Goal: Task Accomplishment & Management: Contribute content

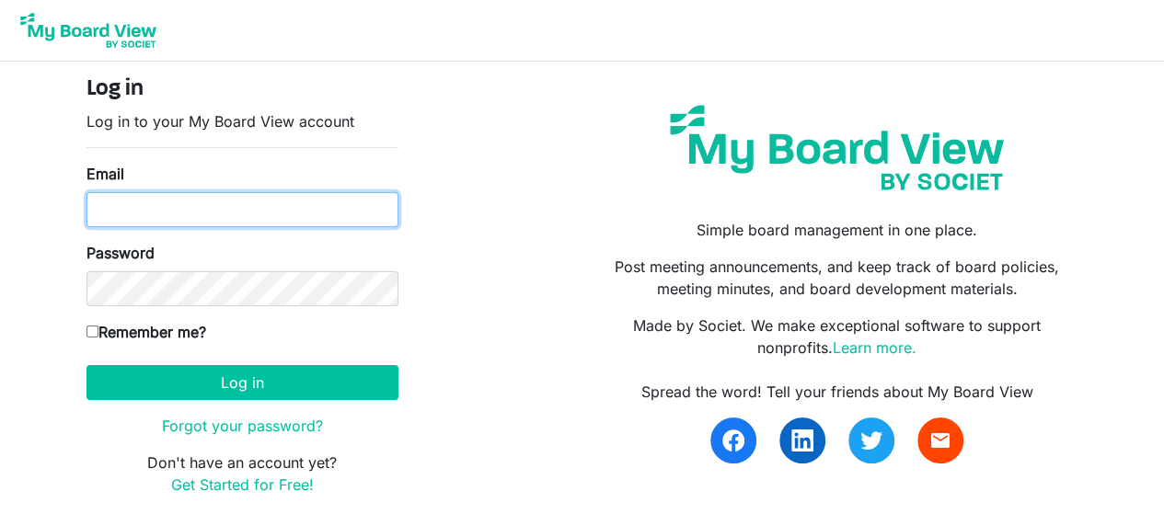
type input "[PERSON_NAME][EMAIL_ADDRESS][PERSON_NAME][DOMAIN_NAME]"
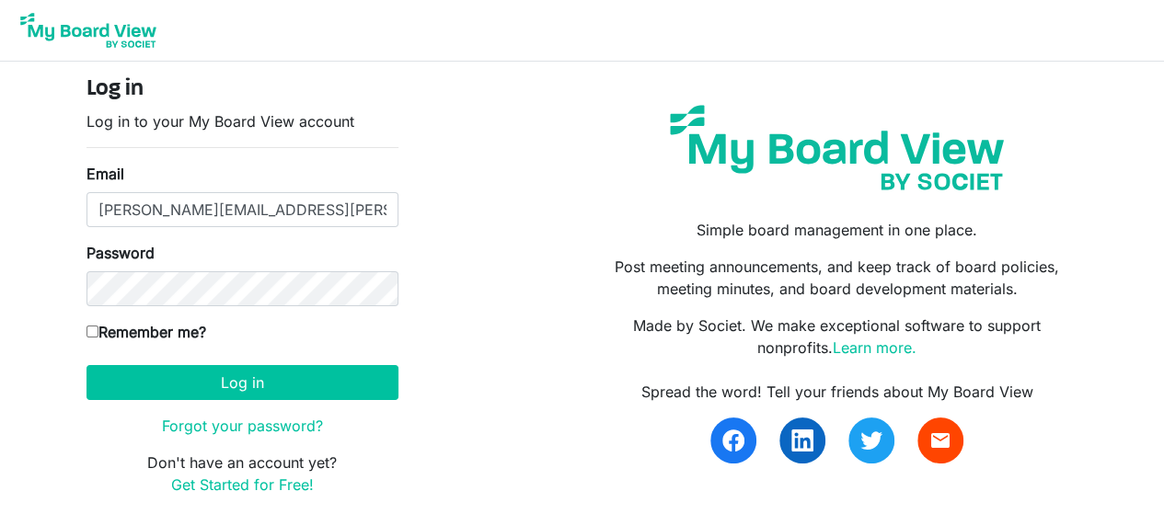
click at [94, 331] on input "Remember me?" at bounding box center [92, 332] width 12 height 12
checkbox input "true"
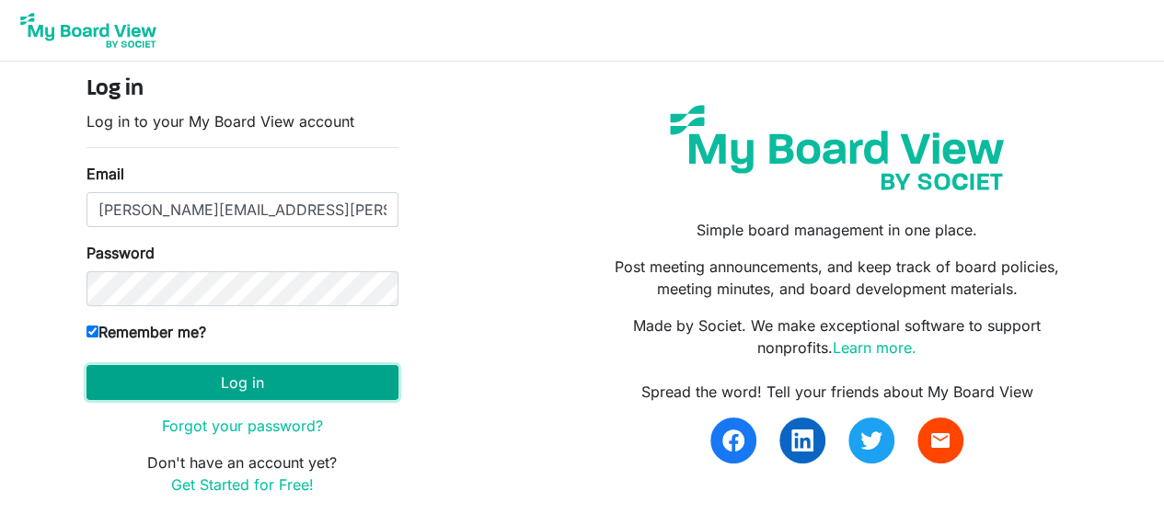
click at [192, 380] on button "Log in" at bounding box center [242, 382] width 312 height 35
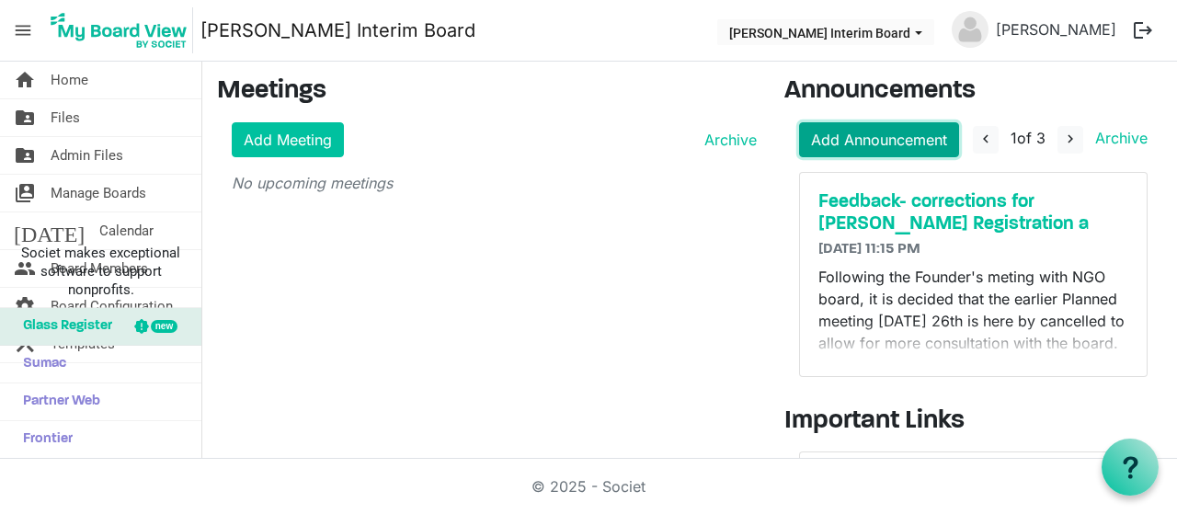
click at [835, 139] on link "Add Announcement" at bounding box center [879, 139] width 160 height 35
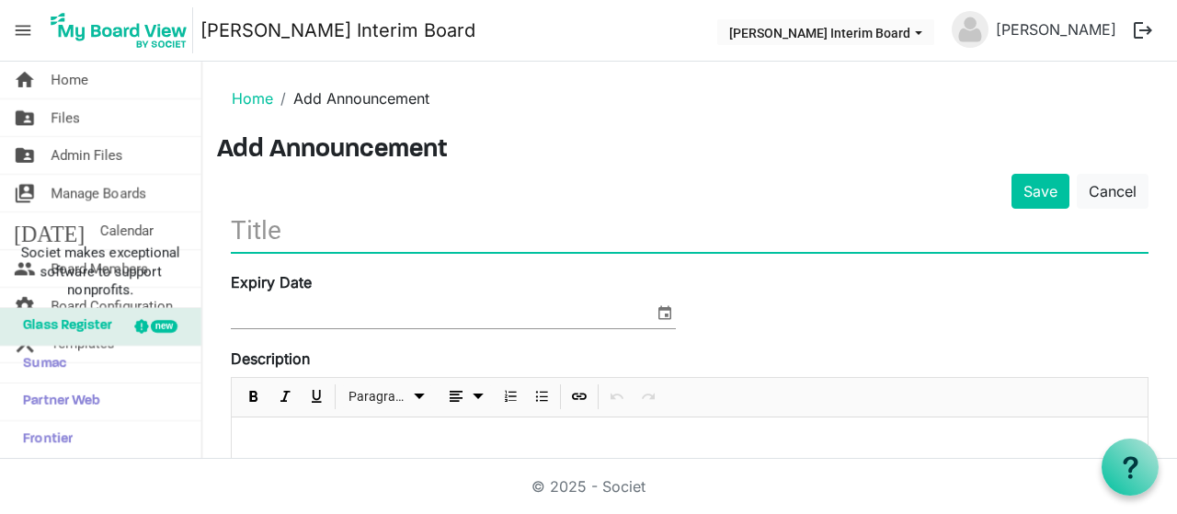
click at [347, 228] on input "text" at bounding box center [690, 230] width 918 height 43
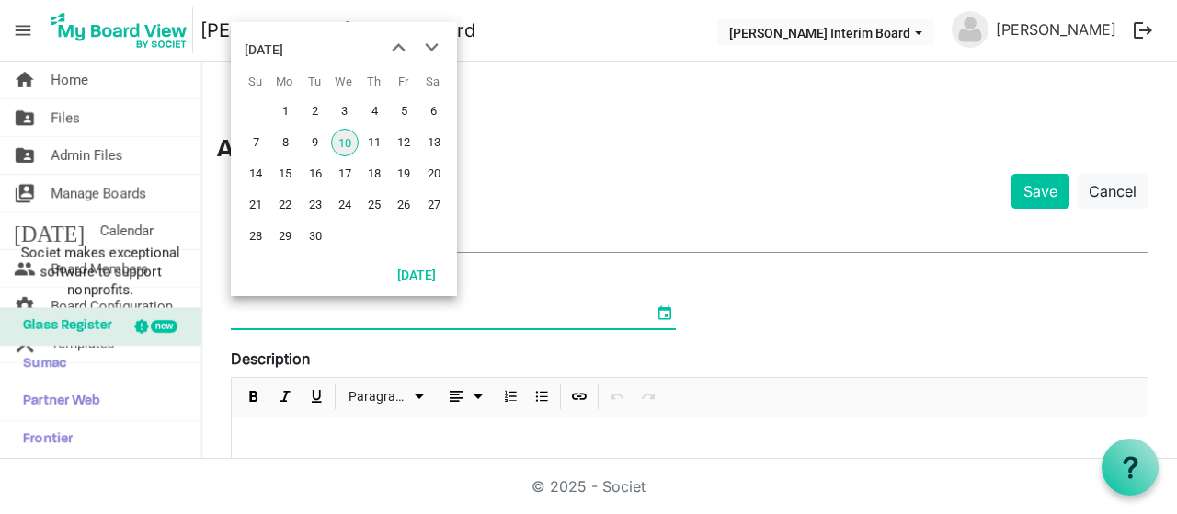
click at [656, 311] on span "select" at bounding box center [665, 313] width 22 height 24
click at [432, 45] on span "next month" at bounding box center [432, 47] width 32 height 33
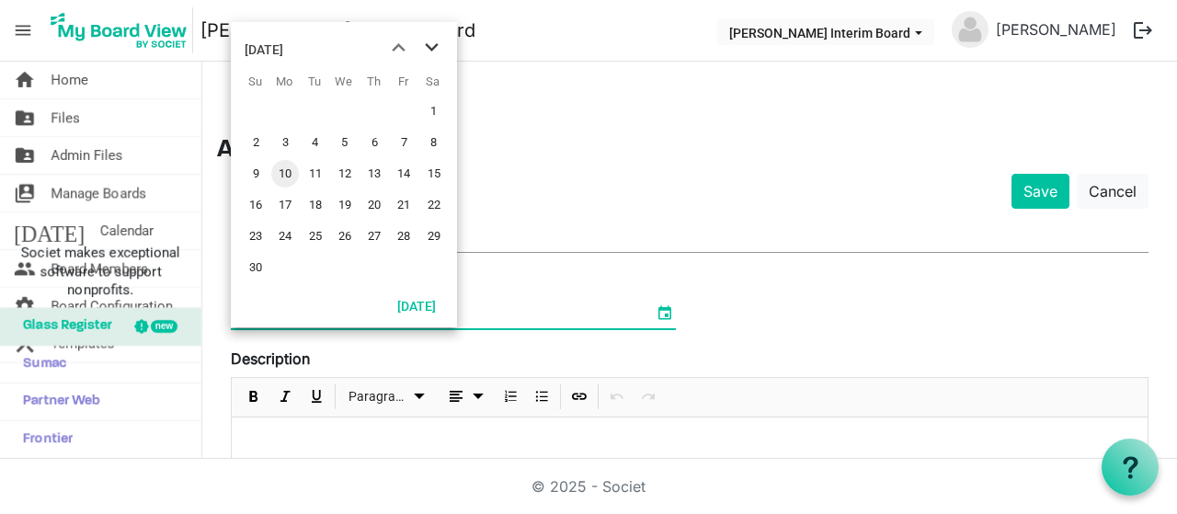
click at [432, 45] on span "next month" at bounding box center [432, 47] width 32 height 33
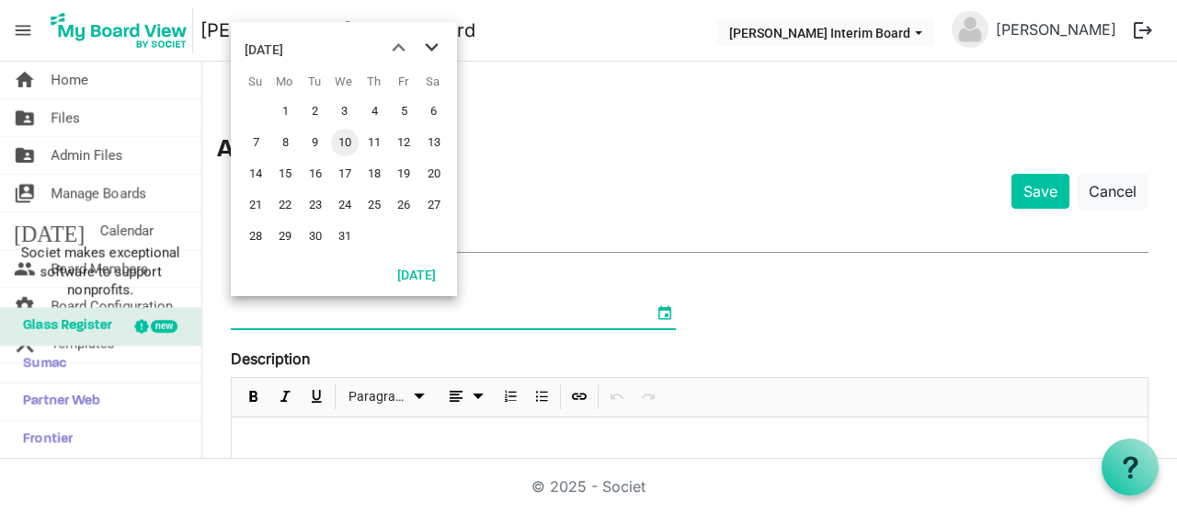
click at [432, 45] on span "next month" at bounding box center [432, 47] width 32 height 33
click at [429, 230] on span "31" at bounding box center [434, 237] width 28 height 28
type input "1/31/2026"
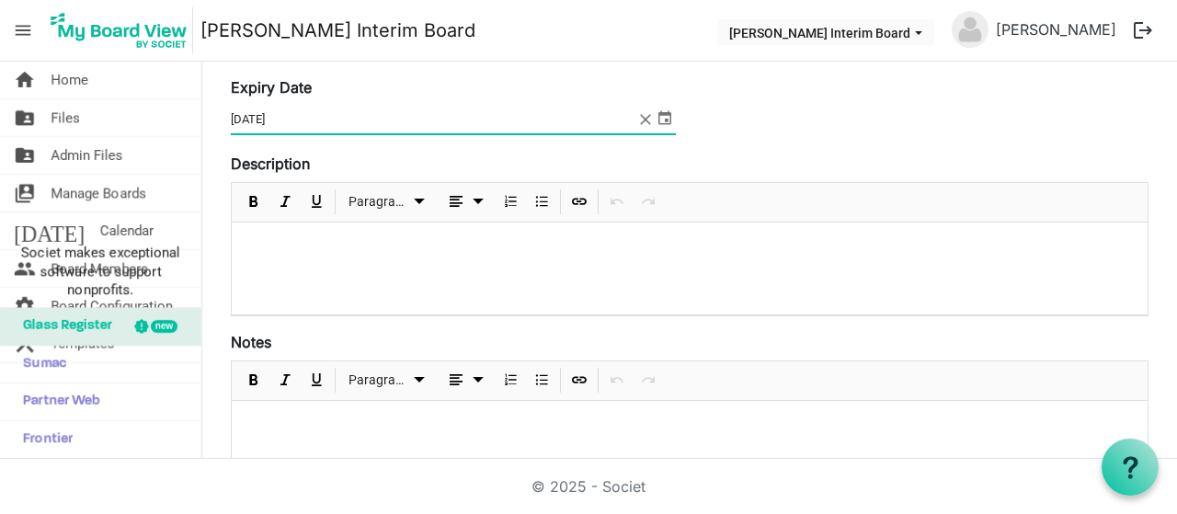
scroll to position [201, 0]
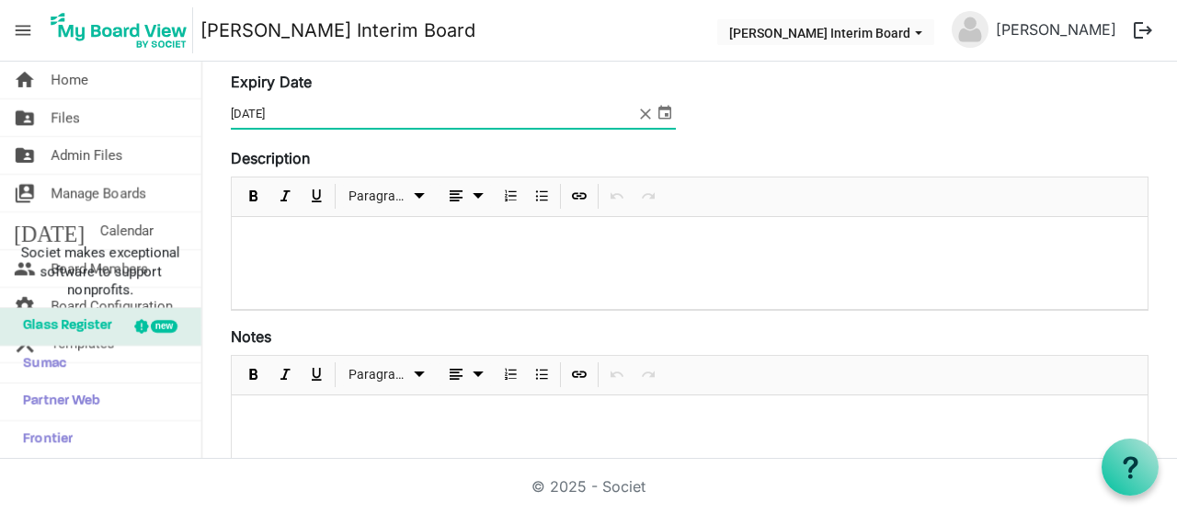
click at [326, 238] on p at bounding box center [689, 241] width 887 height 19
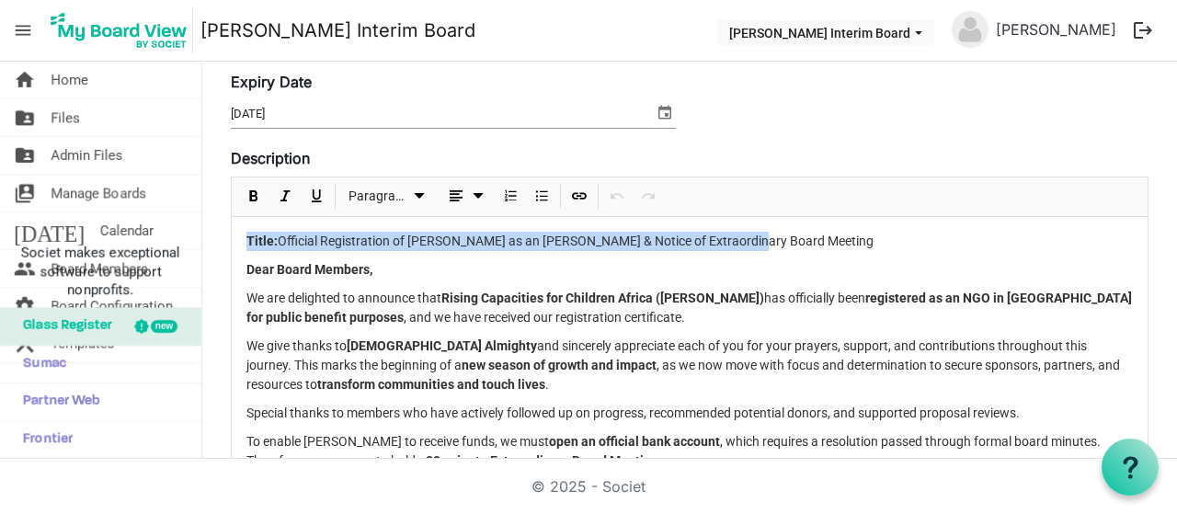
drag, startPoint x: 752, startPoint y: 240, endPoint x: 224, endPoint y: 244, distance: 528.0
click at [224, 244] on div "Save Cancel Expiry Date 1/31/2026 Description Paragraph Title: Official Registr…" at bounding box center [690, 417] width 946 height 888
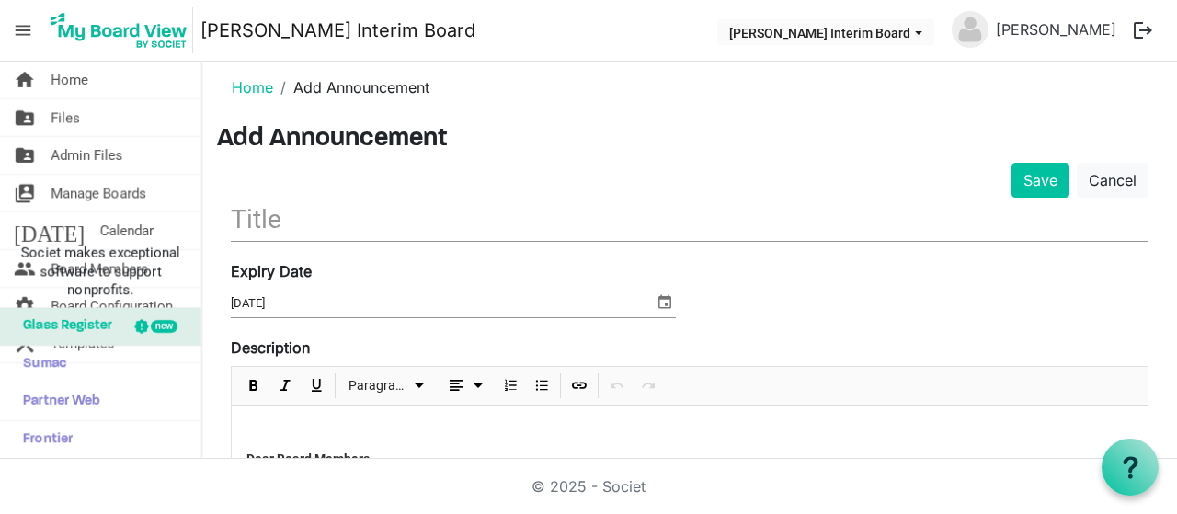
scroll to position [11, 0]
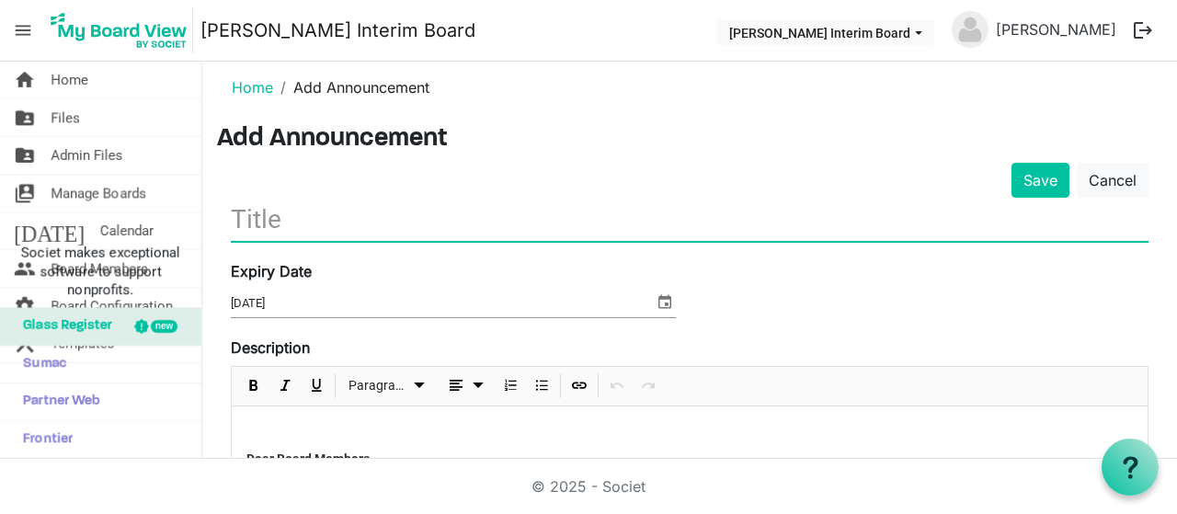
click at [305, 213] on input "text" at bounding box center [690, 219] width 918 height 43
paste input "Title: Official Registration of RICCA as an NGO & Notice of Extraordinary Board…"
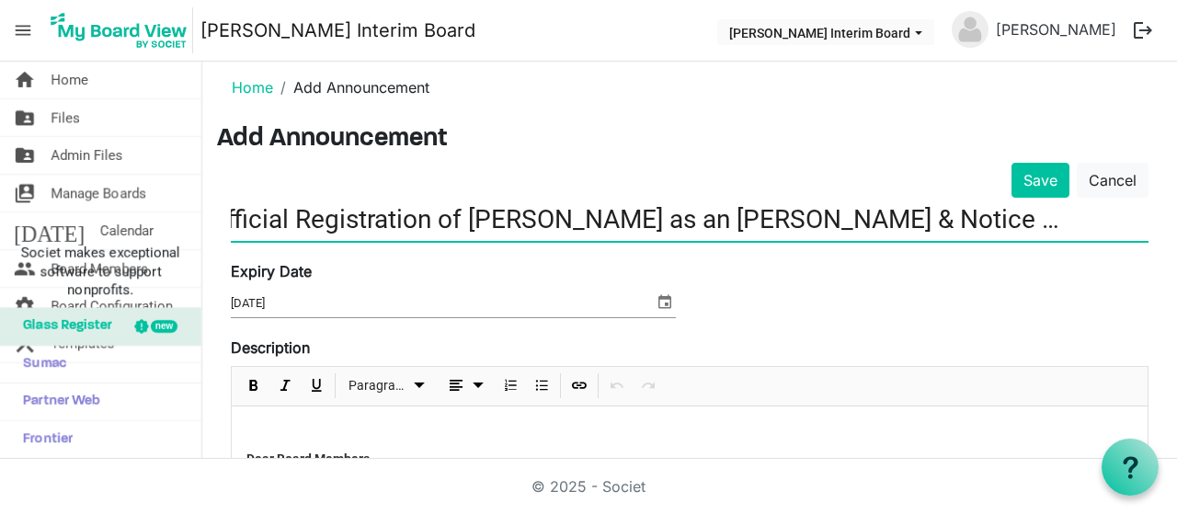
scroll to position [0, 0]
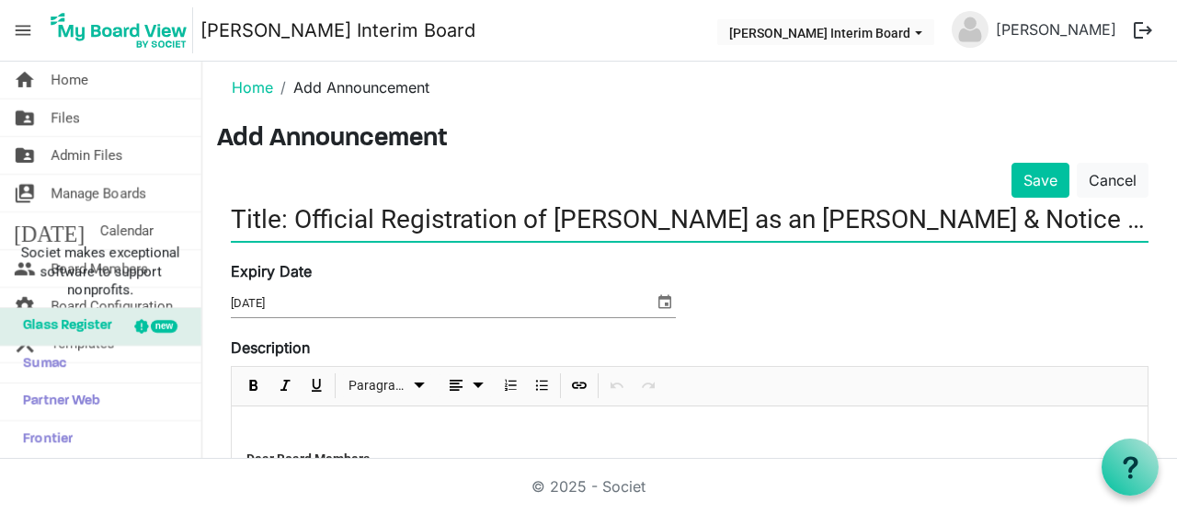
click at [294, 220] on input "Title: Official Registration of RICCA as an NGO & Notice of Extraordinary Board…" at bounding box center [690, 219] width 918 height 43
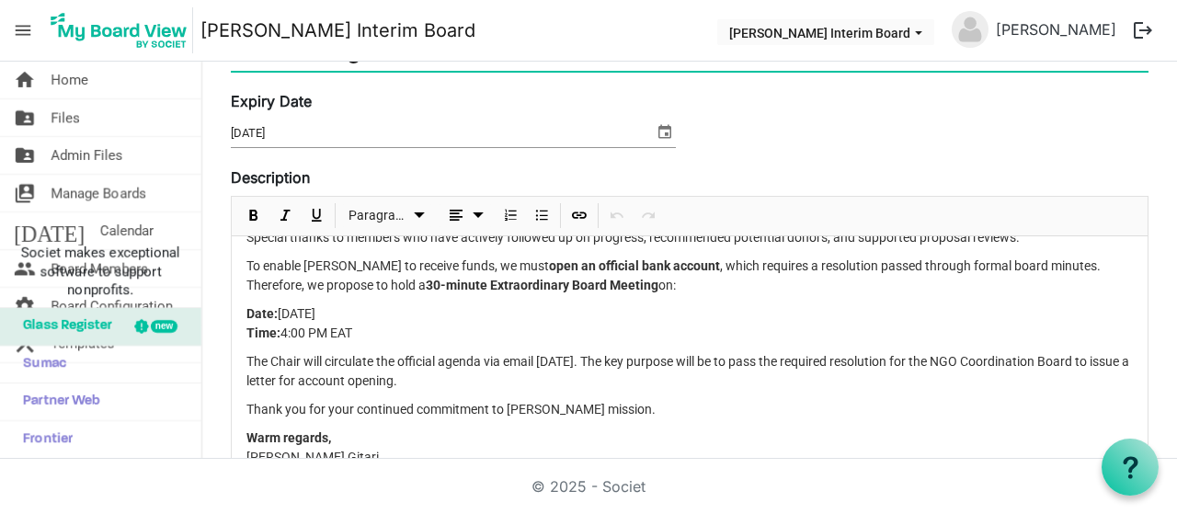
scroll to position [203, 0]
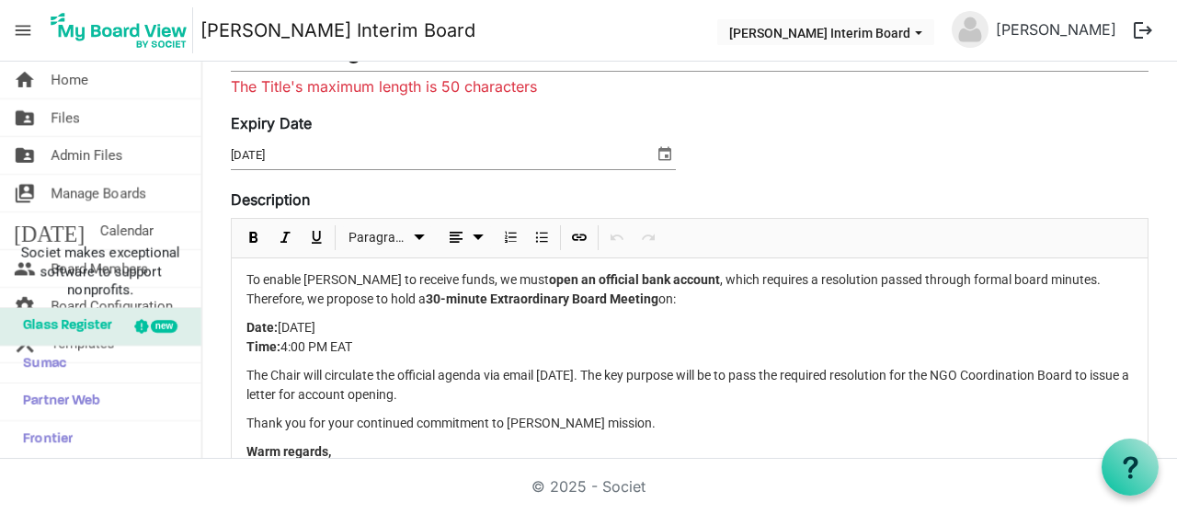
drag, startPoint x: 246, startPoint y: 347, endPoint x: 465, endPoint y: 389, distance: 223.0
click at [465, 389] on p "The Chair will circulate the official agenda via email tomorrow. The key purpos…" at bounding box center [689, 385] width 887 height 39
drag, startPoint x: 394, startPoint y: 377, endPoint x: 384, endPoint y: 382, distance: 10.3
click at [384, 382] on p "The Chair will circulate the official agenda via email tomorrow. The key purpos…" at bounding box center [689, 385] width 887 height 39
click at [456, 387] on p "The Chair will circulate the official agenda via email tomorrow. The key purpos…" at bounding box center [689, 385] width 887 height 39
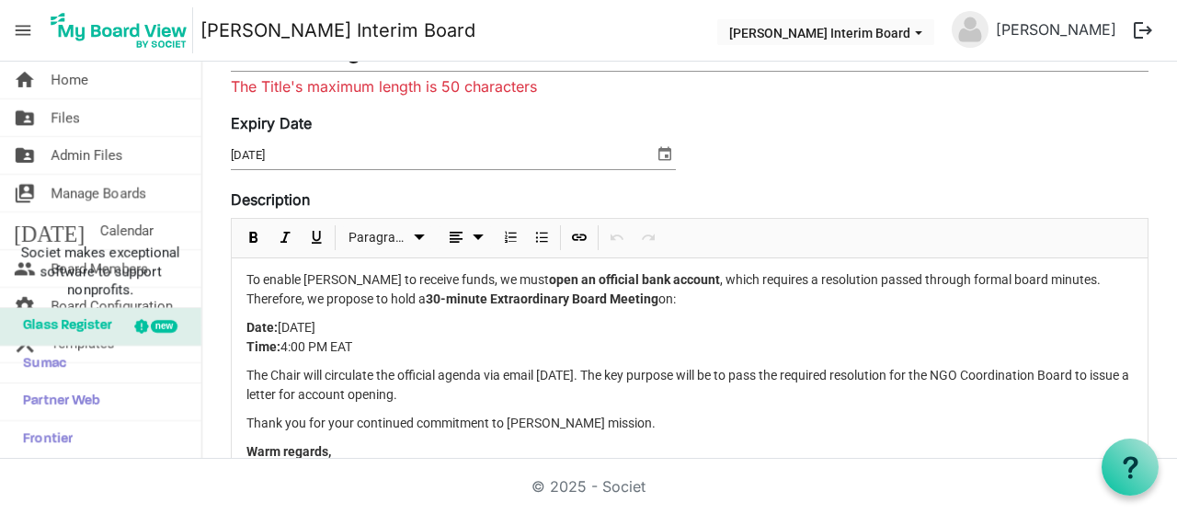
drag, startPoint x: 463, startPoint y: 395, endPoint x: 246, endPoint y: 374, distance: 217.1
click at [246, 374] on p "The Chair will circulate the official agenda via email tomorrow. The key purpos…" at bounding box center [689, 385] width 887 height 39
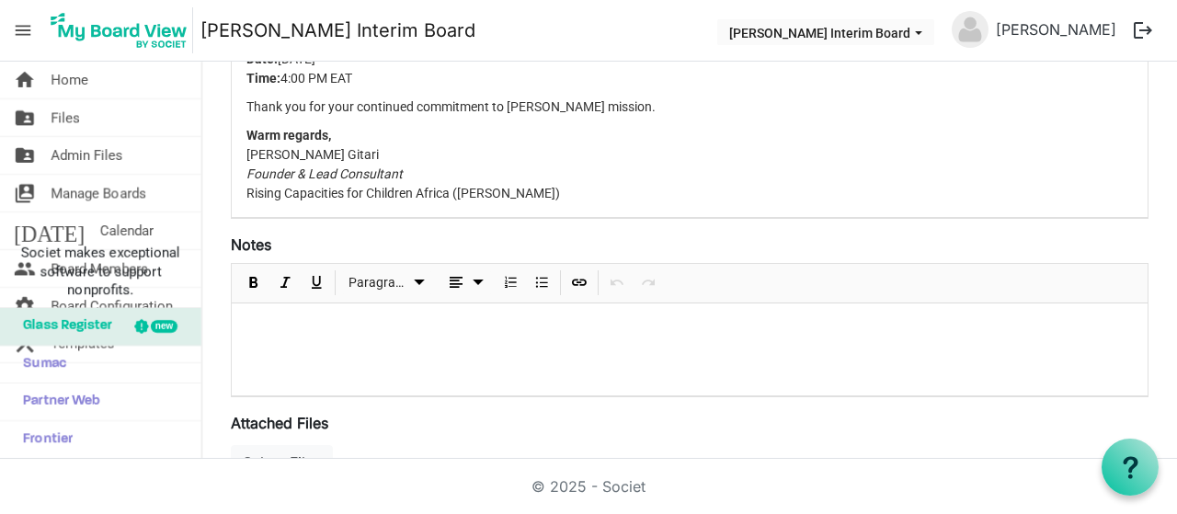
scroll to position [499, 0]
click at [337, 341] on div at bounding box center [690, 348] width 916 height 92
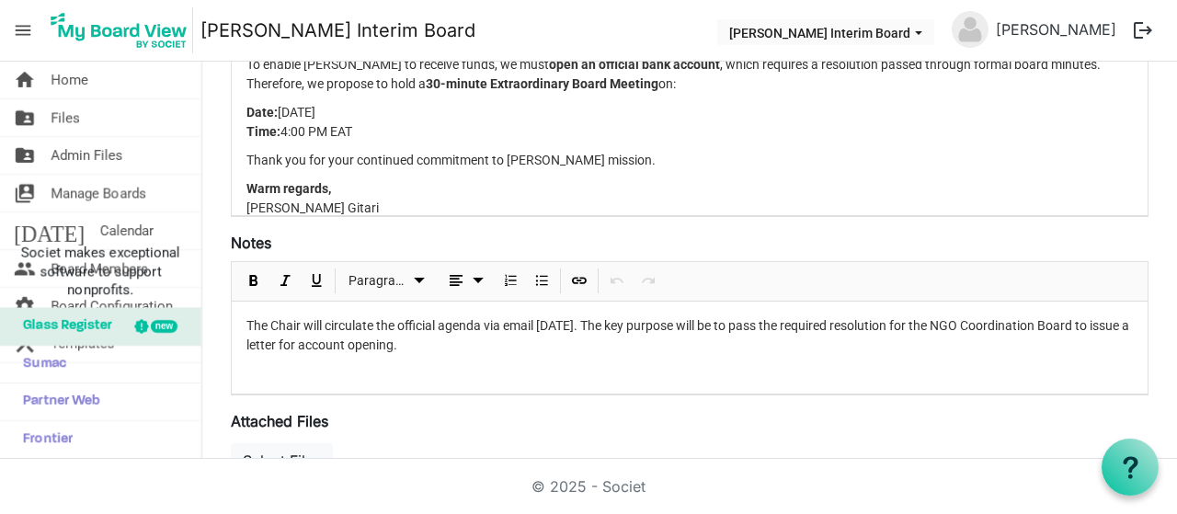
scroll to position [155, 0]
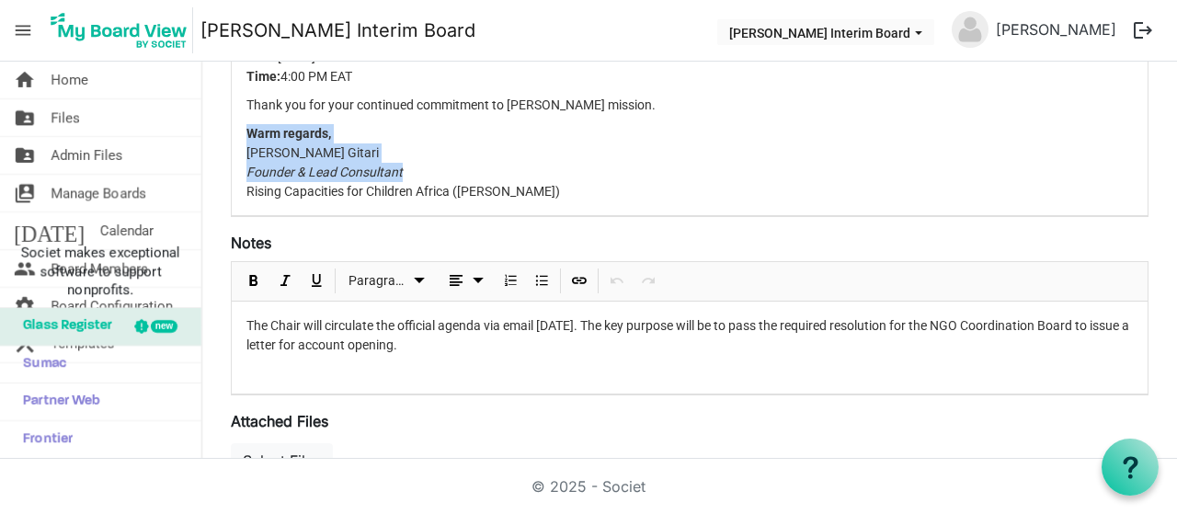
drag, startPoint x: 417, startPoint y: 173, endPoint x: 245, endPoint y: 130, distance: 177.3
click at [245, 130] on div "Dear Board Members, We are delighted to announce that Rising Capacities for Chi…" at bounding box center [690, 0] width 916 height 431
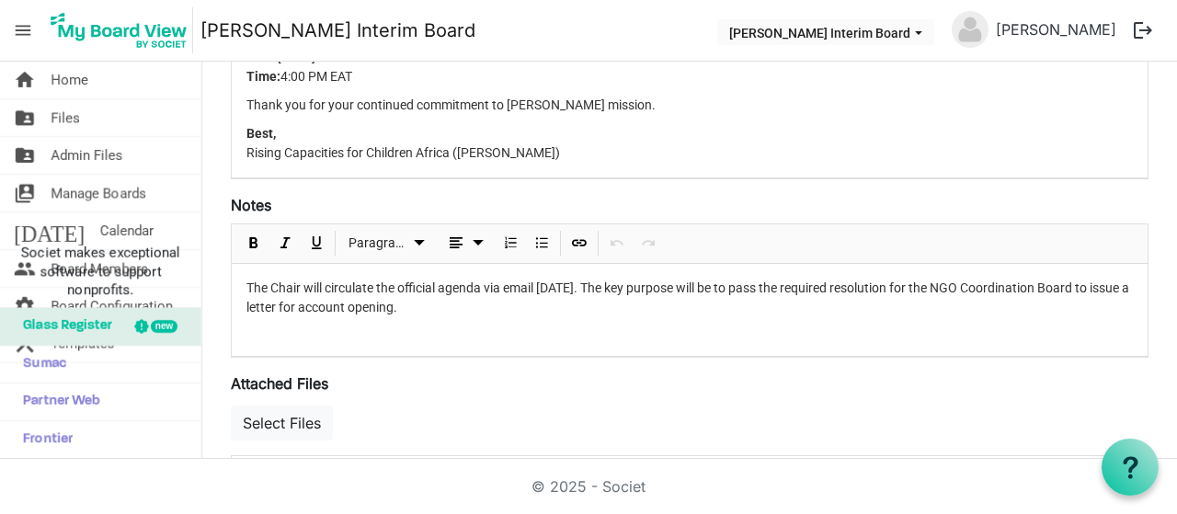
click at [462, 148] on p "Best, Rising Capacities for Children Africa (RICCA)" at bounding box center [689, 143] width 887 height 39
drag, startPoint x: 247, startPoint y: 151, endPoint x: 461, endPoint y: 148, distance: 213.4
click at [461, 148] on p "Best, Rising Capacities for Children Africa (RICCA)" at bounding box center [689, 143] width 887 height 39
click at [289, 157] on p "Best, RICCA)" at bounding box center [689, 143] width 887 height 39
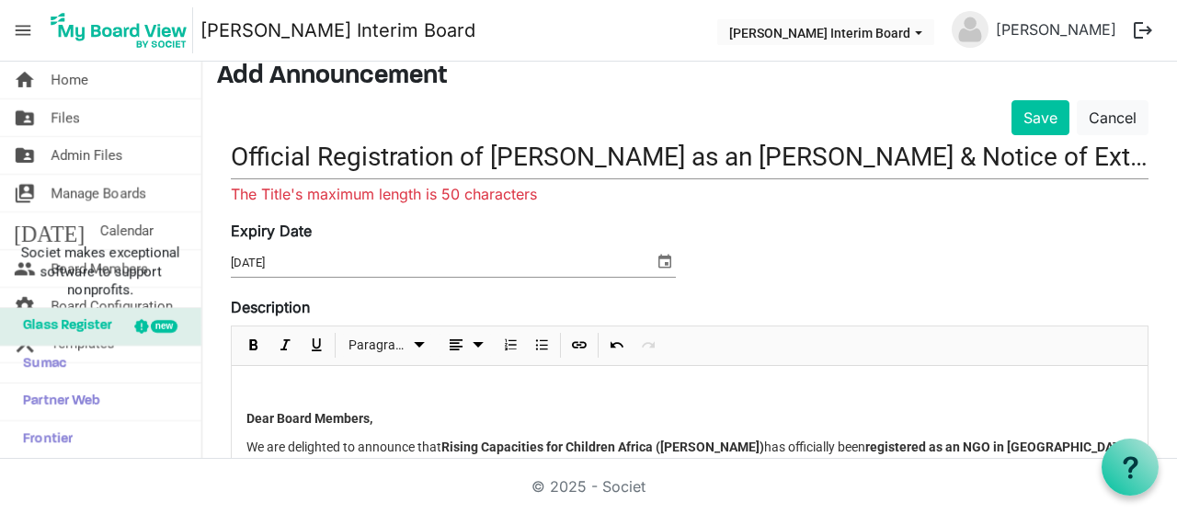
scroll to position [55, 0]
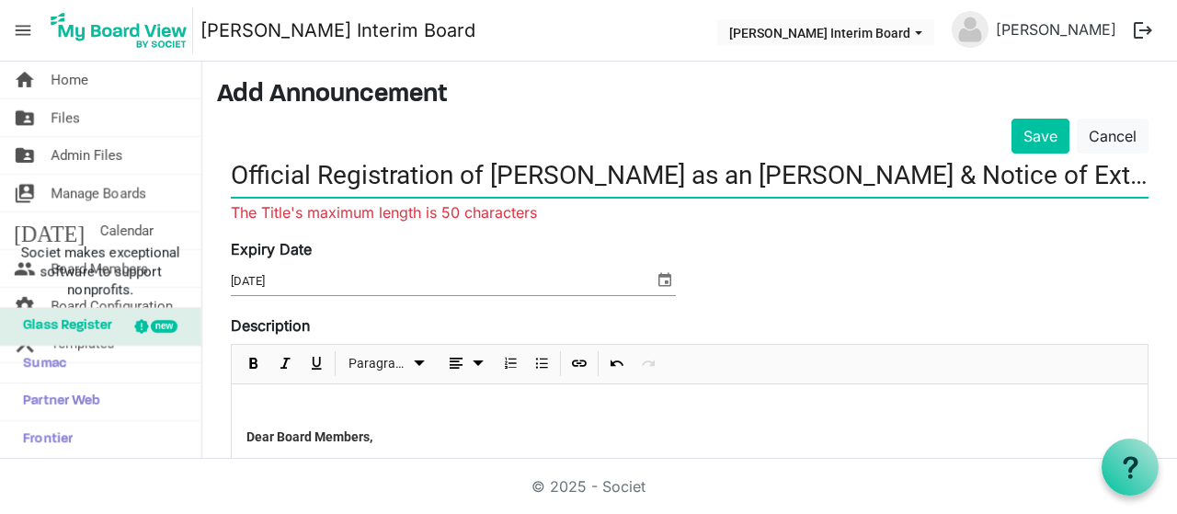
click at [396, 187] on input "Official Registration of RICCA as an NGO & Notice of Extraordinary Board Meeting" at bounding box center [690, 175] width 918 height 43
drag, startPoint x: 695, startPoint y: 170, endPoint x: 574, endPoint y: 177, distance: 121.6
click at [574, 177] on input "Official Registration of RICCA as an NGO & Notice of Extraordinary Board Meeting" at bounding box center [690, 175] width 918 height 43
drag, startPoint x: 590, startPoint y: 177, endPoint x: 202, endPoint y: 192, distance: 388.5
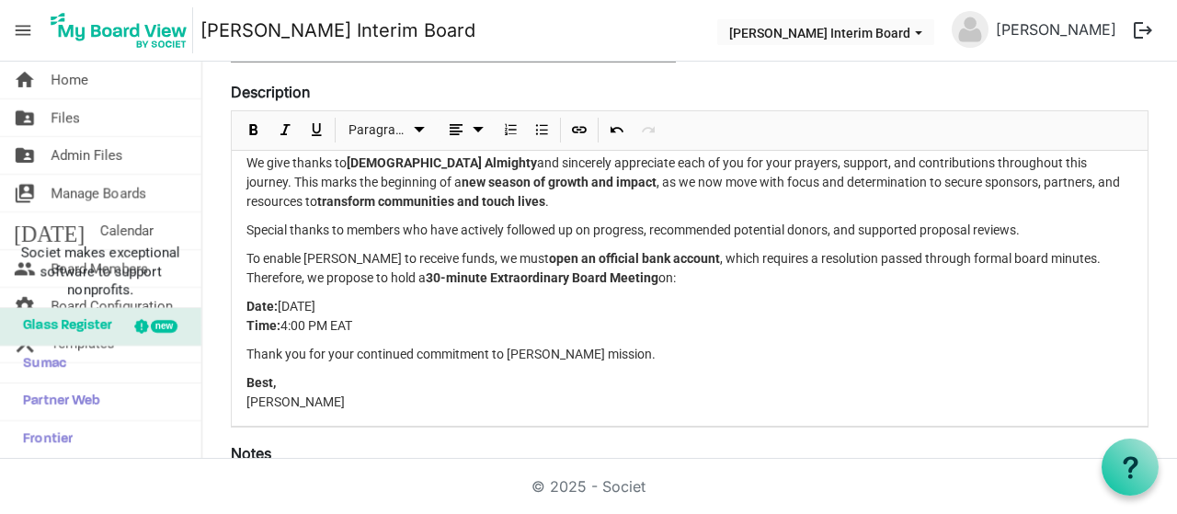
scroll to position [0, 0]
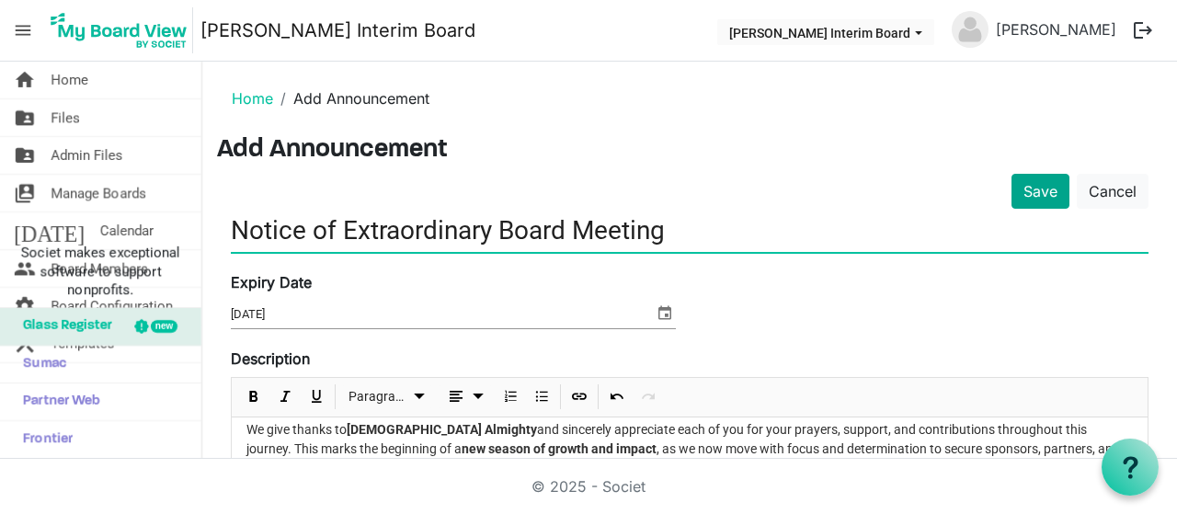
type input "Notice of Extraordinary Board Meeting"
click at [1025, 193] on button "Save" at bounding box center [1041, 191] width 58 height 35
